Goal: Find contact information: Find contact information

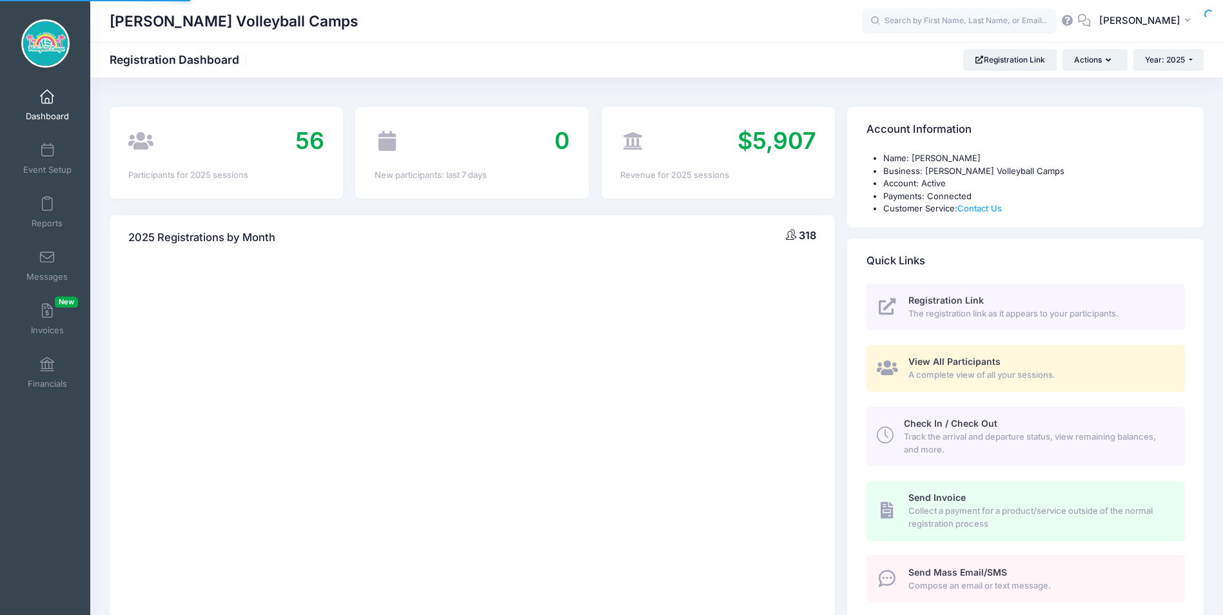
select select
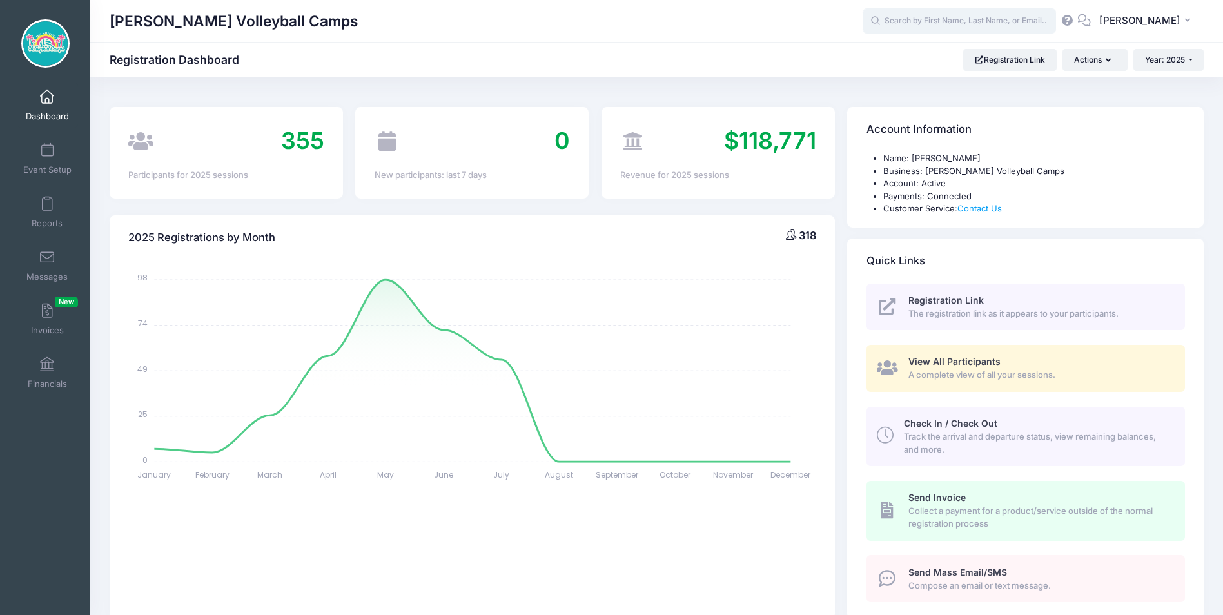
click at [914, 17] on input "text" at bounding box center [958, 21] width 193 height 26
click at [928, 78] on p "2025 Collegiate Prospect Camp at Palm Beach Atlantic University on Jul-18, 2025" at bounding box center [983, 76] width 213 height 24
type input "Makenna Murphy (2025 Collegiate Prospect Camp at Palm Beach Atlantic University…"
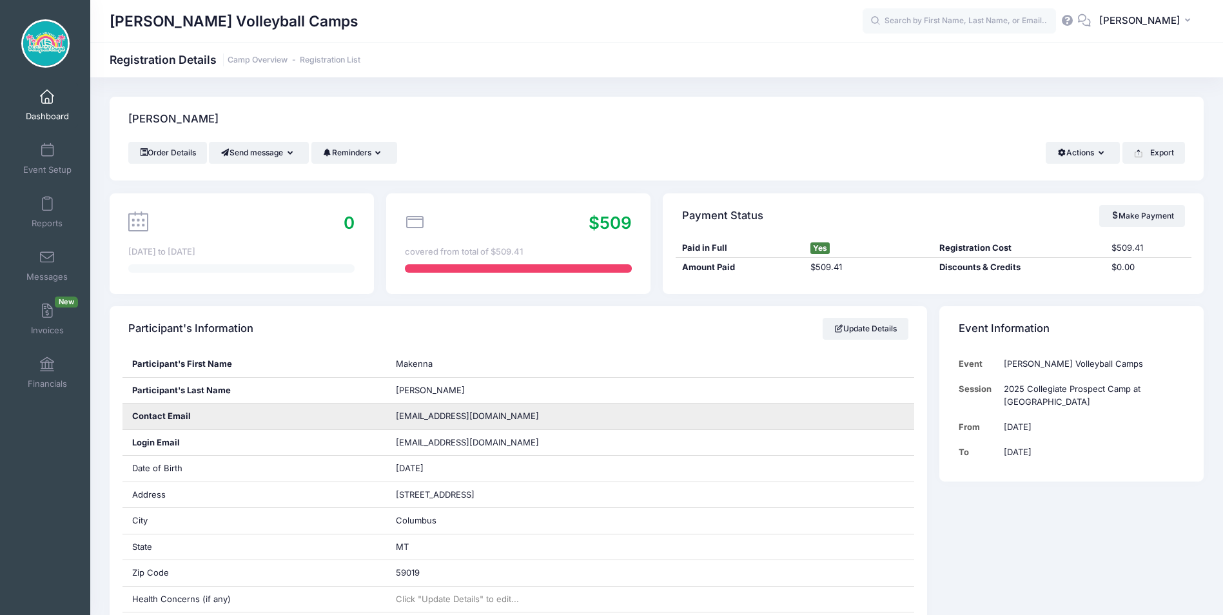
click at [433, 416] on span "makennabmurphy14@gmail.com" at bounding box center [467, 416] width 143 height 10
copy div "makennabmurphy14@gmail.com"
